Goal: Download file/media

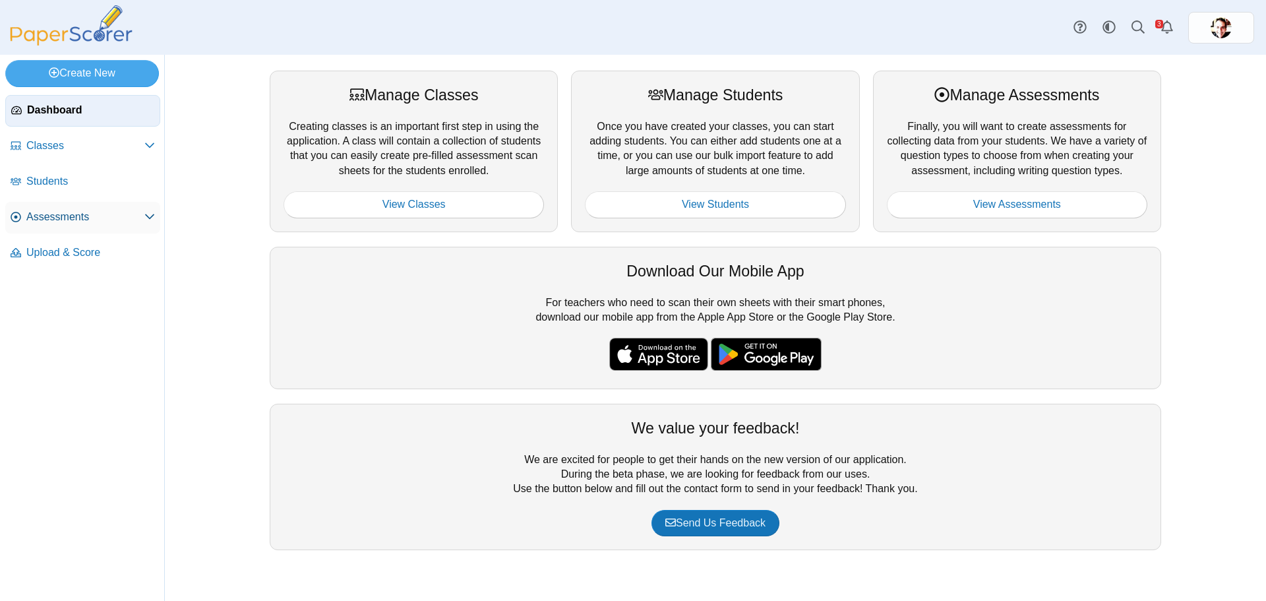
click at [59, 214] on span "Assessments" at bounding box center [85, 217] width 118 height 15
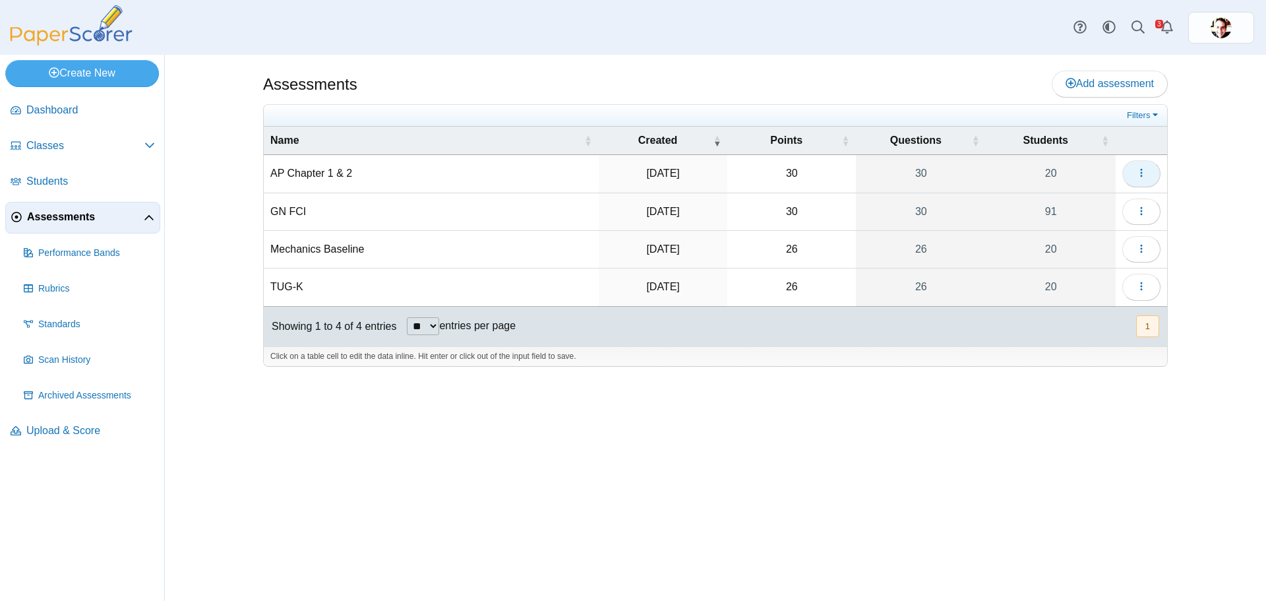
click at [1140, 168] on span "button" at bounding box center [1141, 173] width 11 height 11
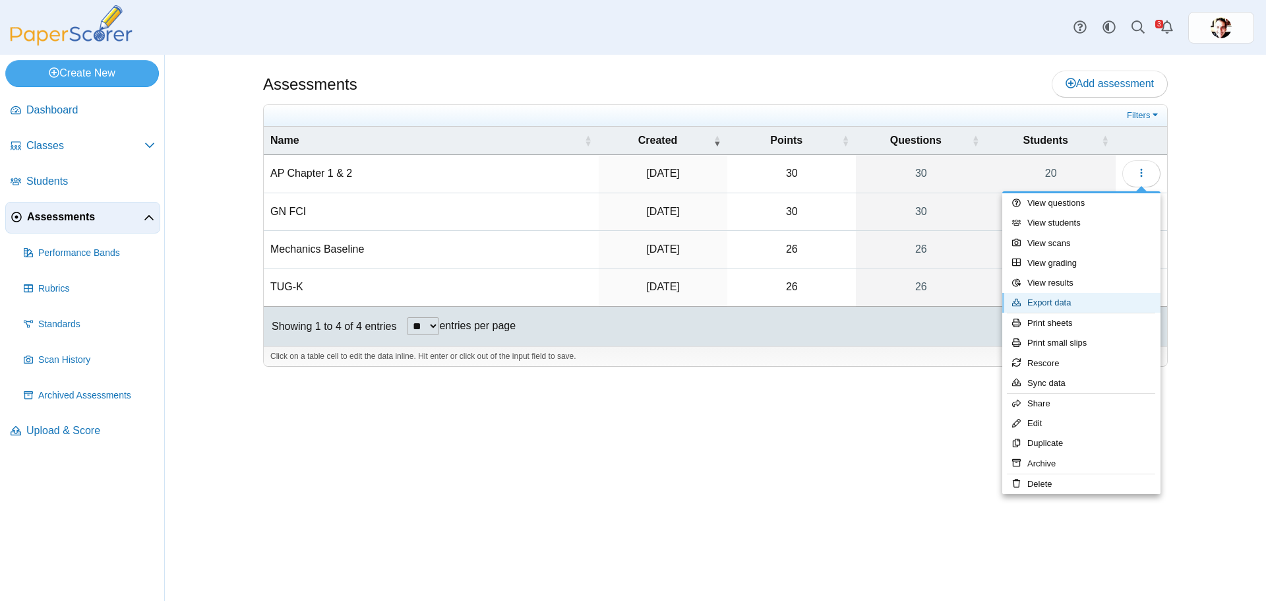
click at [1049, 301] on link "Export data" at bounding box center [1081, 303] width 158 height 20
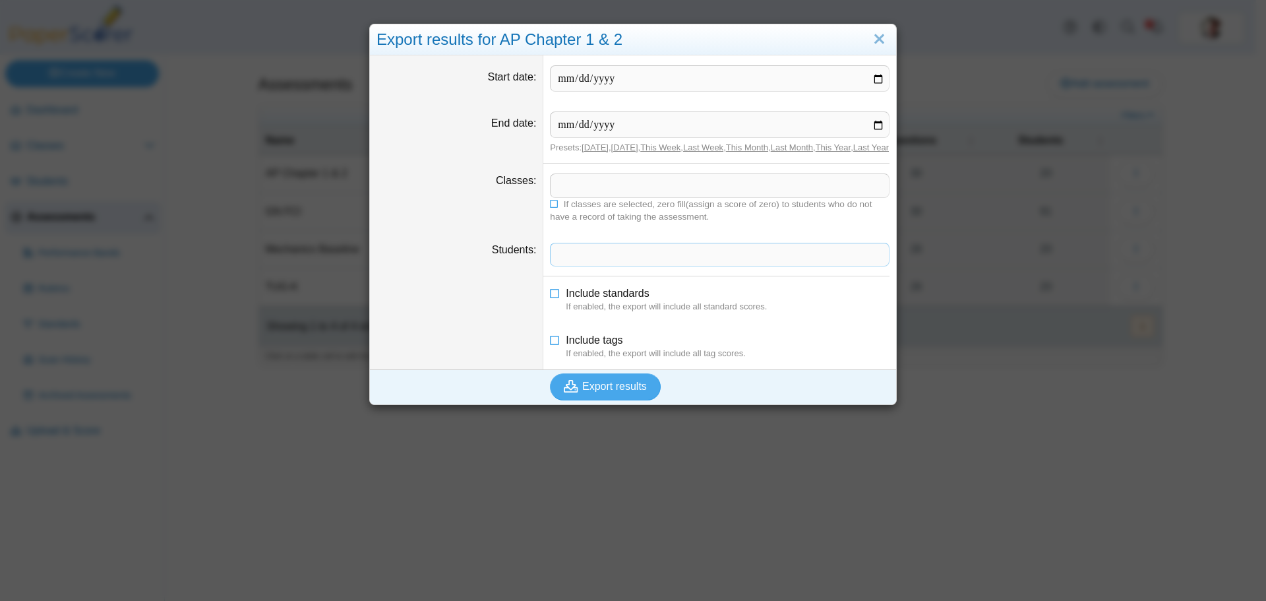
click at [628, 266] on span at bounding box center [720, 254] width 338 height 22
click at [609, 392] on span "Export results" at bounding box center [614, 386] width 65 height 11
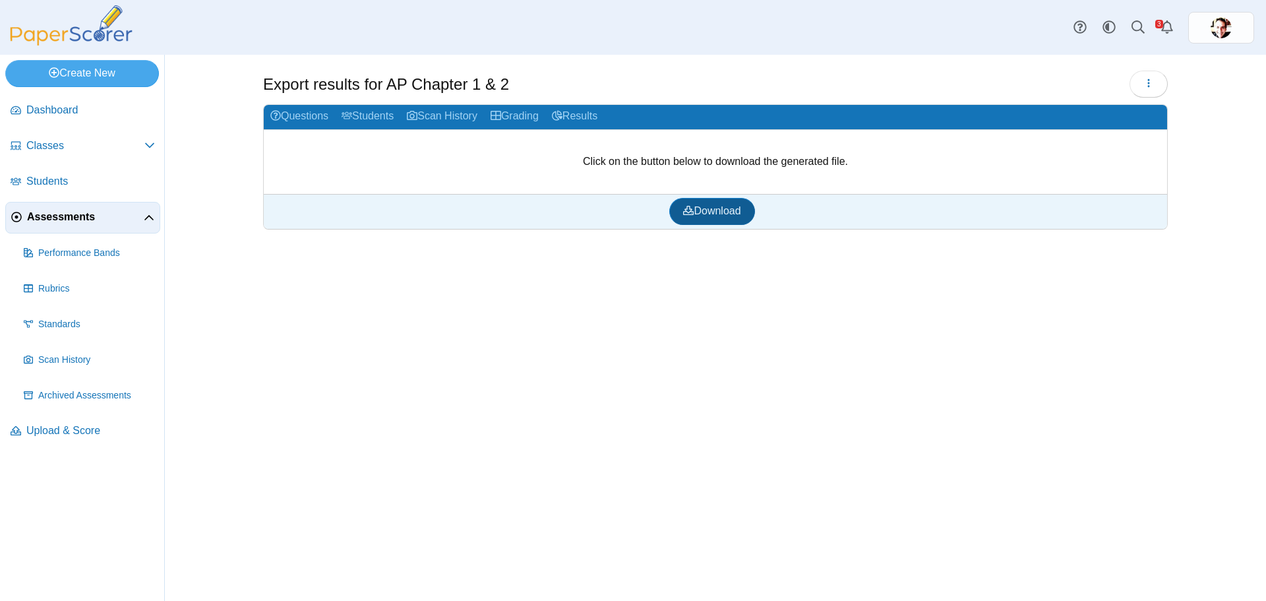
click at [710, 214] on span "Download" at bounding box center [711, 210] width 57 height 11
